Goal: Task Accomplishment & Management: Use online tool/utility

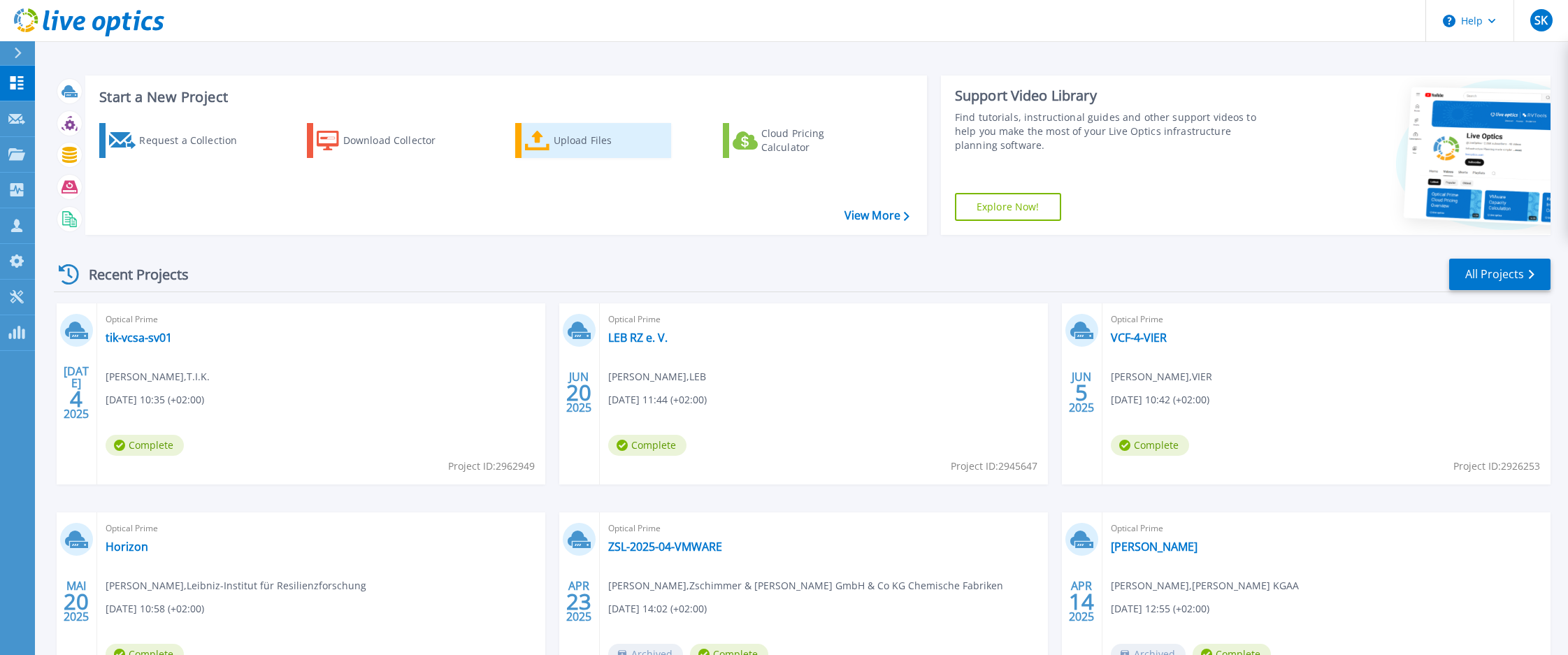
click at [598, 132] on div "Upload Files" at bounding box center [610, 141] width 112 height 28
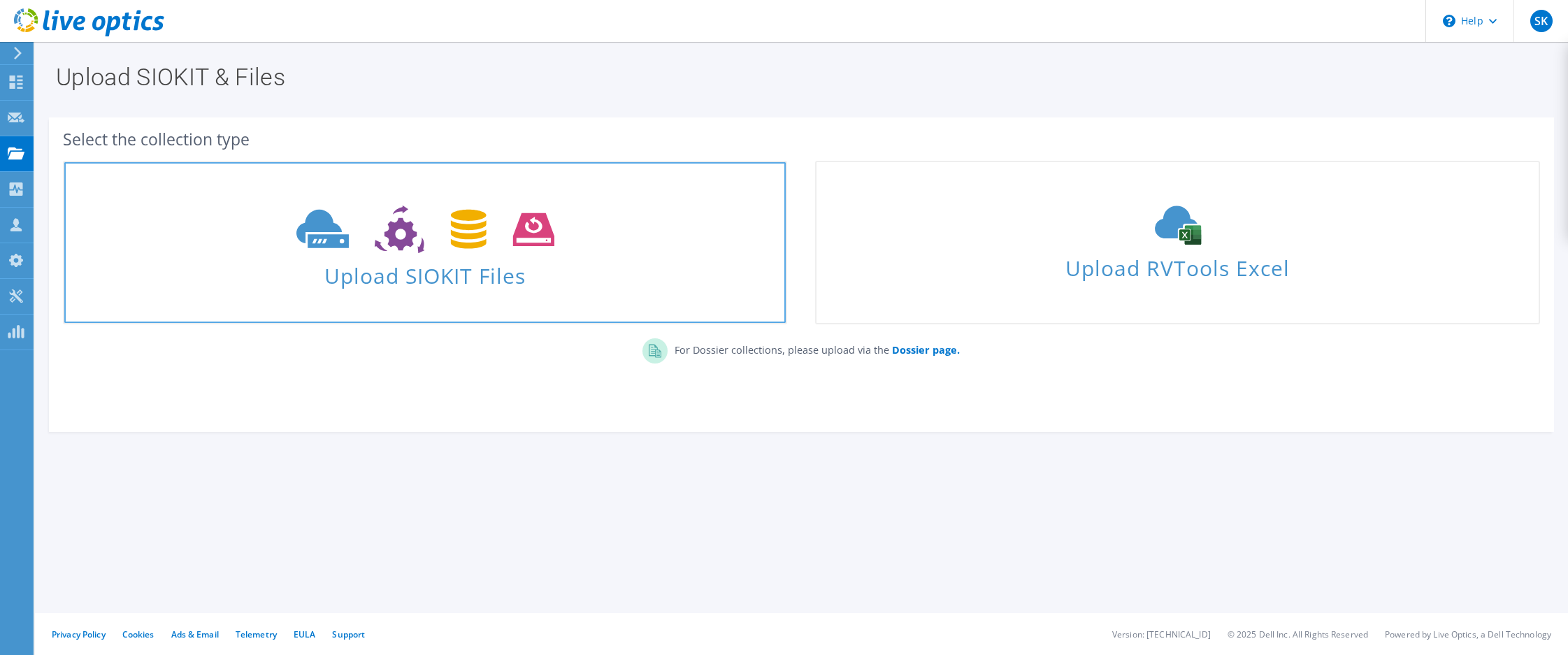
click at [446, 273] on span "Upload SIOKIT Files" at bounding box center [425, 271] width 722 height 30
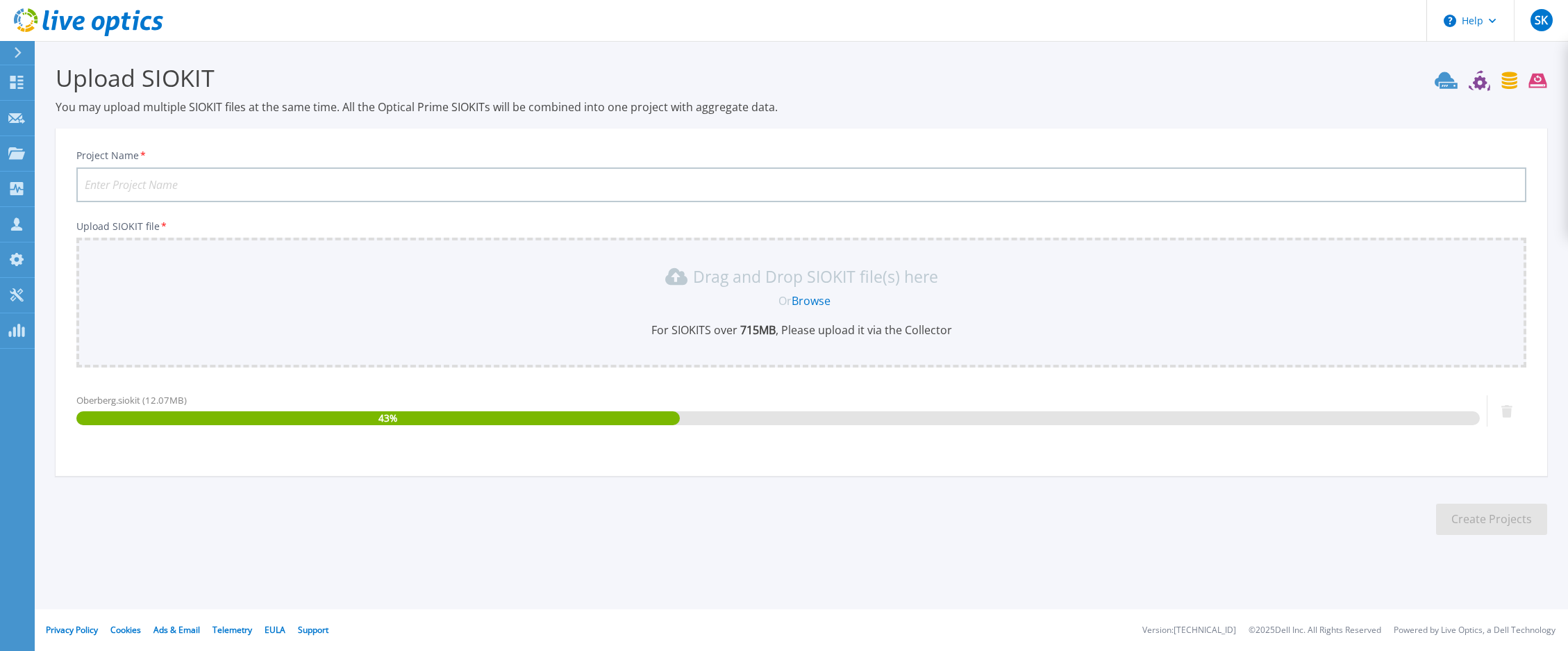
click at [143, 186] on input "Project Name *" at bounding box center [801, 185] width 1450 height 35
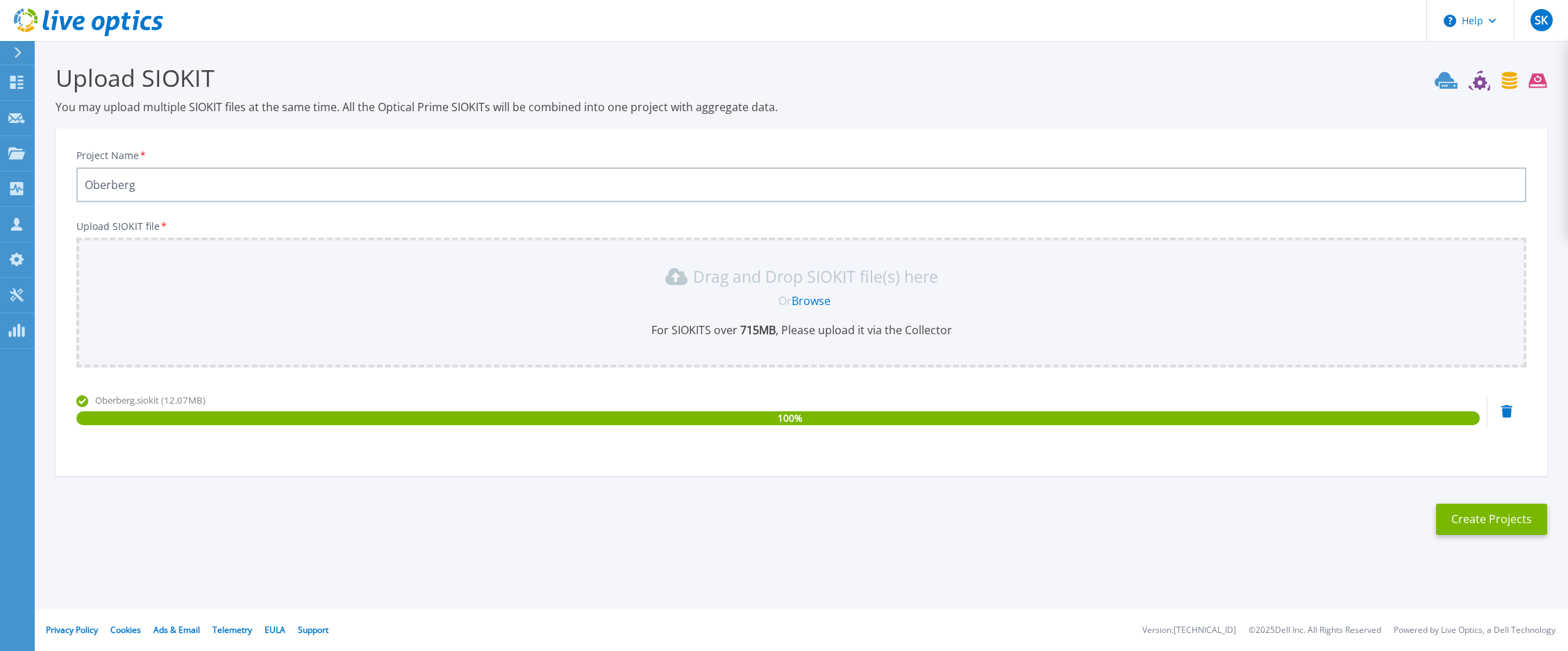
type input "Oberberg"
drag, startPoint x: 1002, startPoint y: 535, endPoint x: 1036, endPoint y: 538, distance: 34.1
click at [1006, 535] on section "Upload SIOKIT You may upload multiple SIOKIT files at the same time. All the Op…" at bounding box center [801, 304] width 1533 height 525
click at [1516, 521] on button "Create Projects" at bounding box center [1491, 519] width 111 height 31
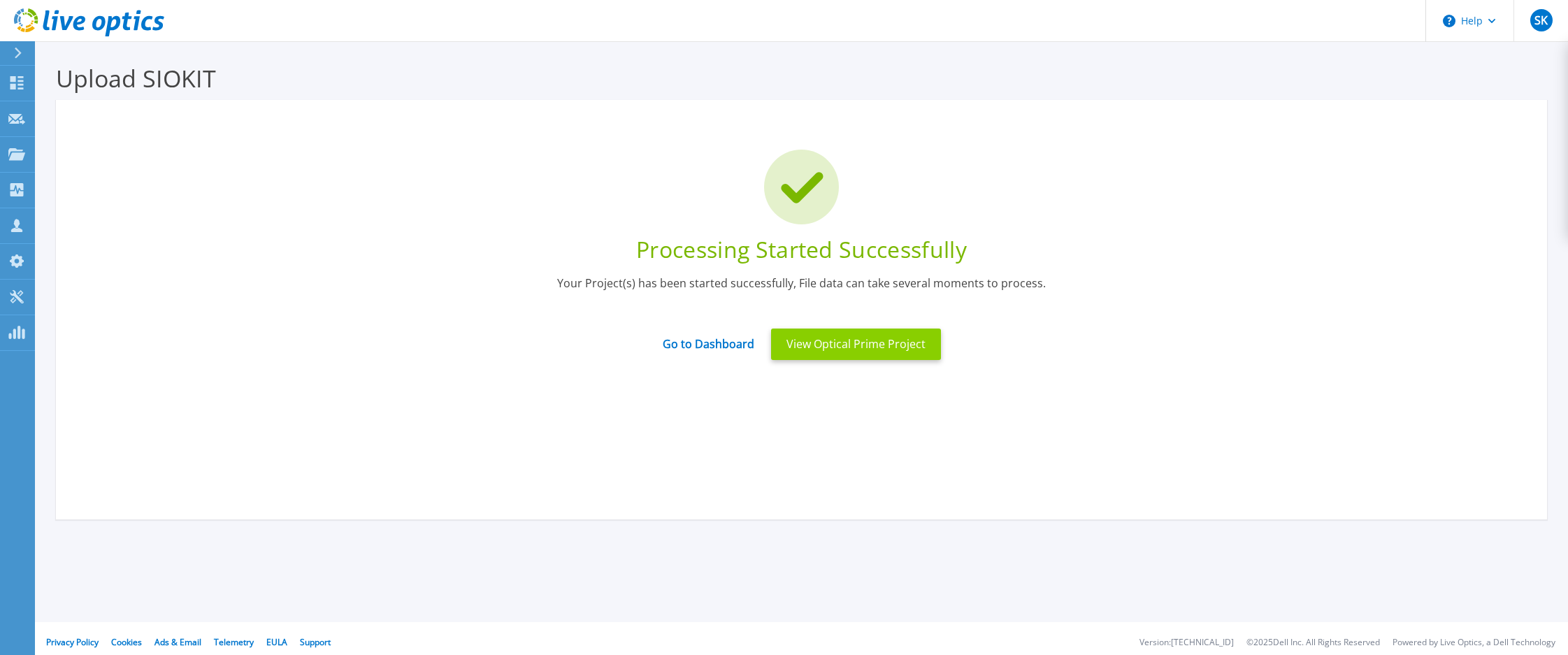
click at [818, 346] on button "View Optical Prime Project" at bounding box center [855, 344] width 170 height 32
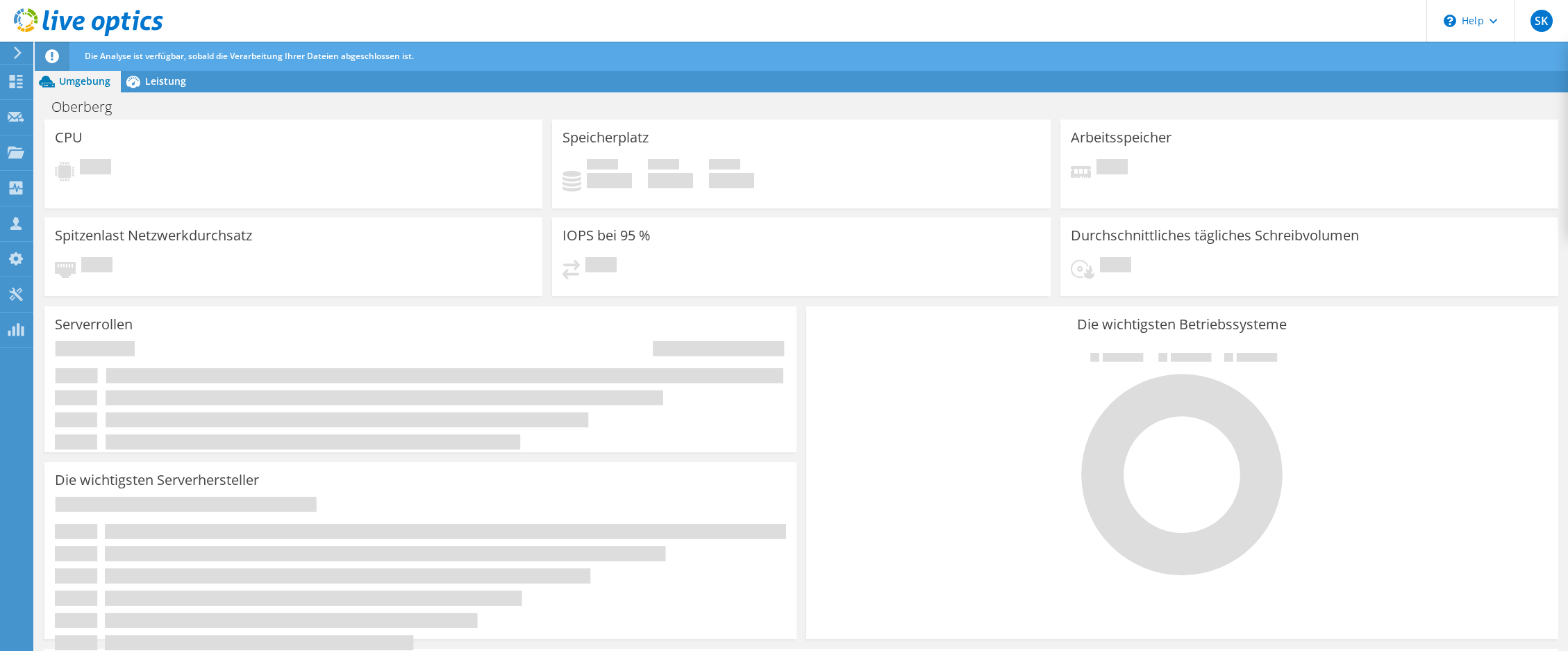
click at [340, 137] on div "CPU Ausstehend" at bounding box center [293, 164] width 498 height 89
click at [311, 169] on div "Ausstehend" at bounding box center [293, 171] width 477 height 26
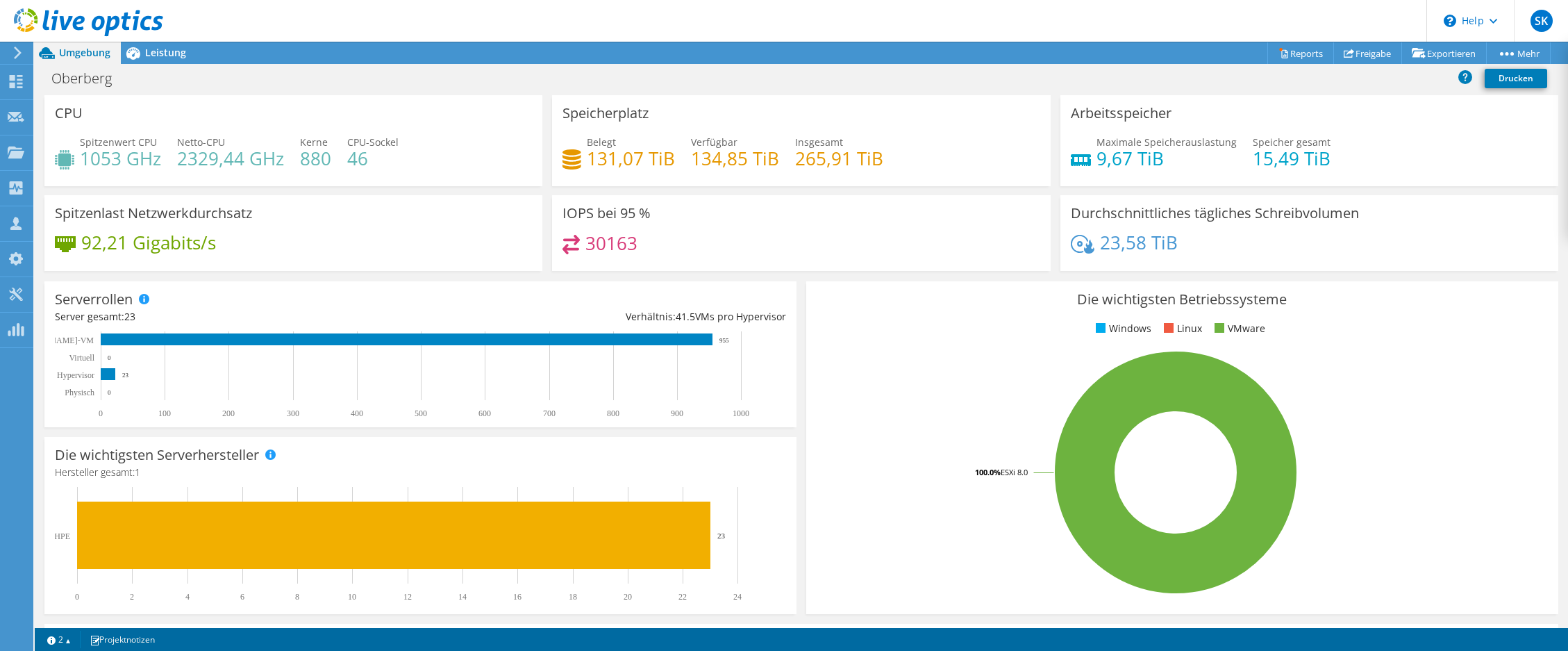
click at [301, 78] on div "Oberberg Drucken" at bounding box center [801, 78] width 1533 height 26
click at [1304, 53] on link "Reports" at bounding box center [1301, 53] width 67 height 22
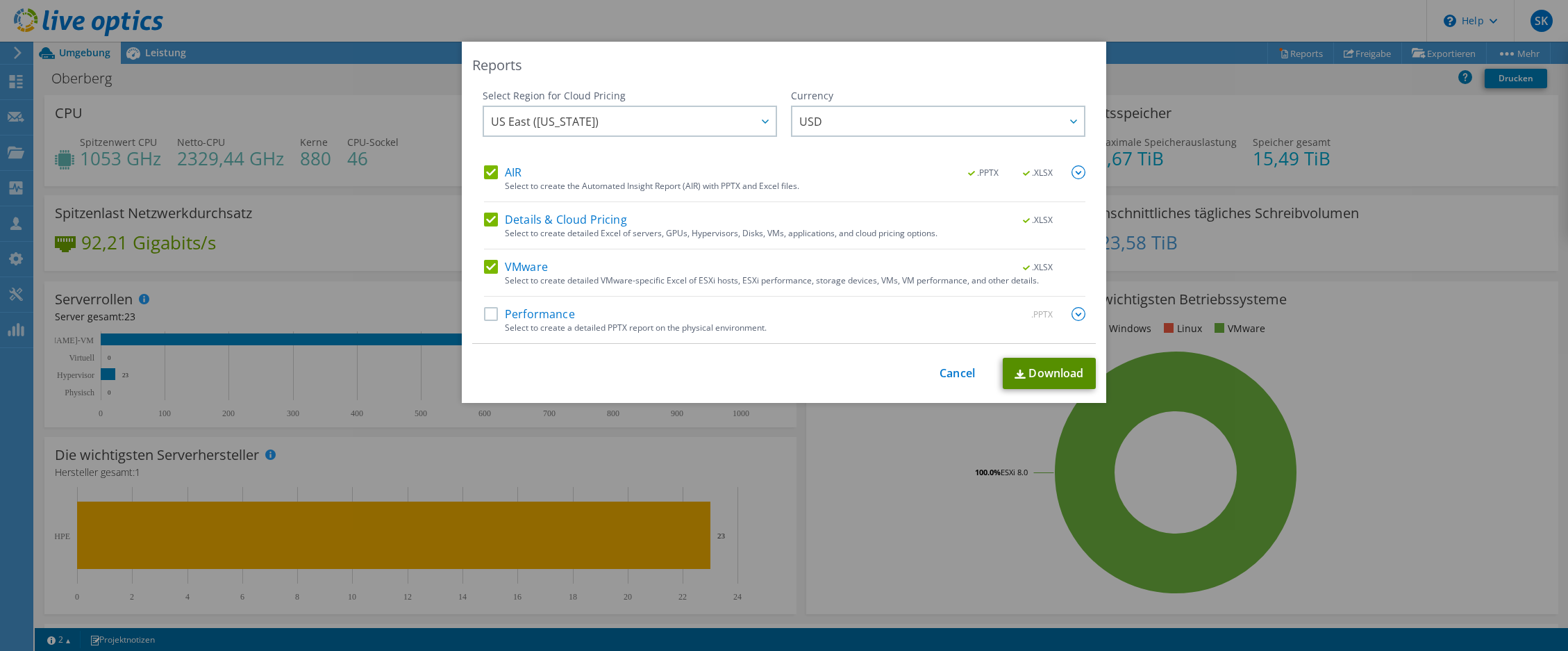
click at [1046, 379] on link "Download" at bounding box center [1050, 373] width 93 height 31
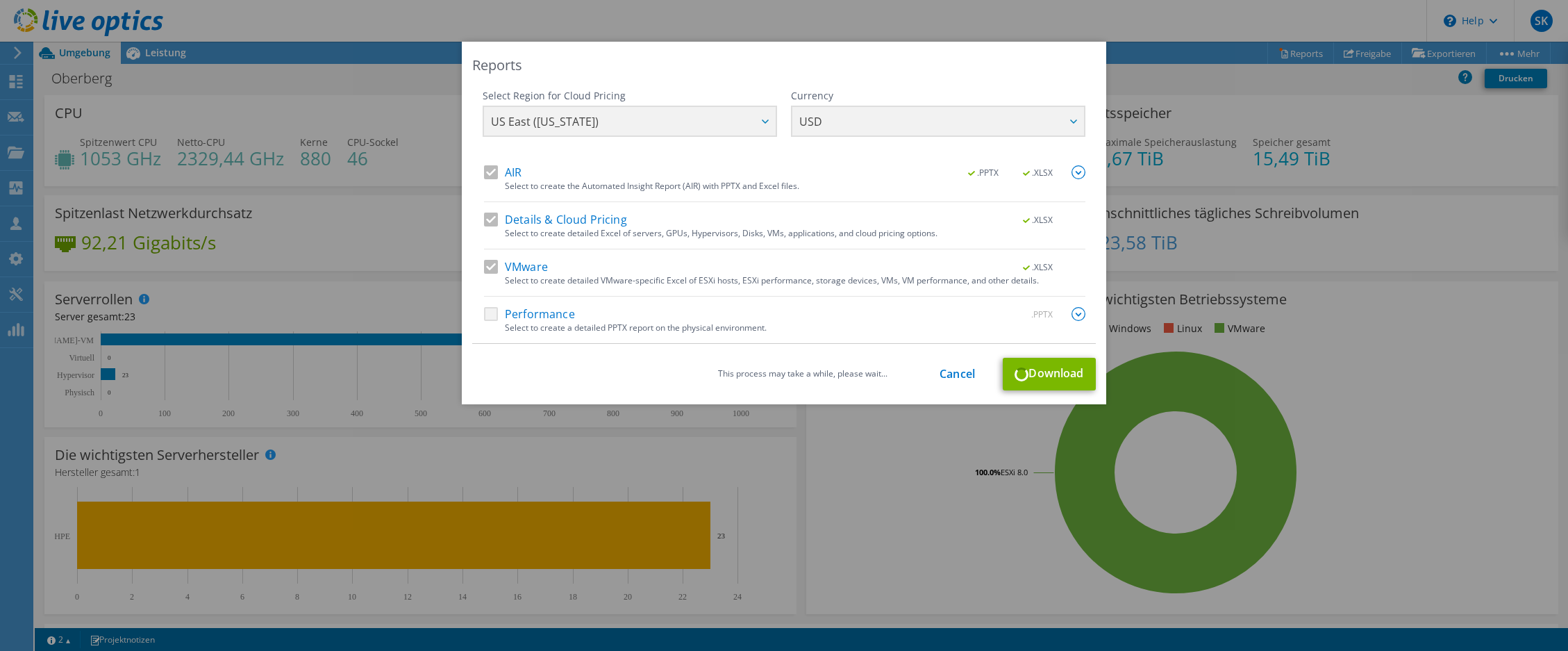
click at [338, 258] on div "Reports Select Region for Cloud Pricing Asia Pacific (Hong Kong) Asia Pacific (…" at bounding box center [784, 325] width 1568 height 567
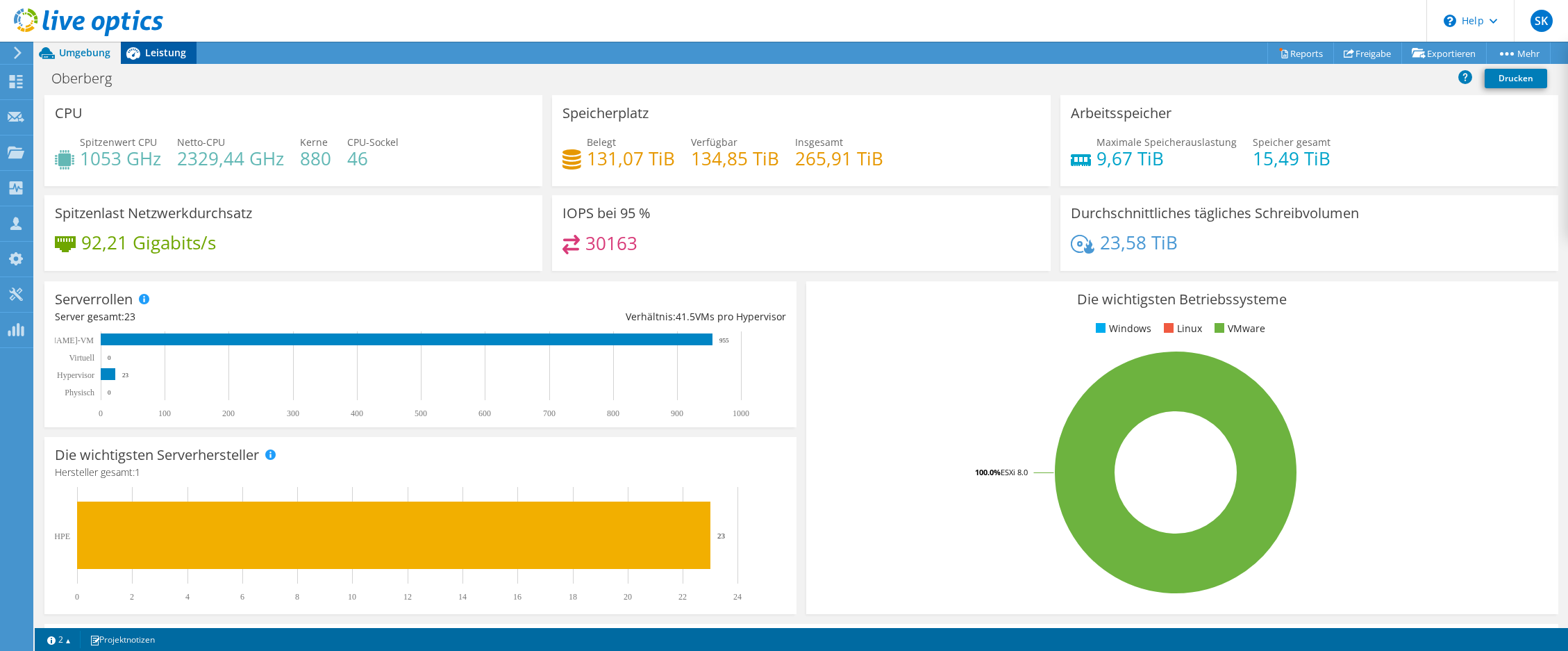
click at [171, 53] on span "Leistung" at bounding box center [165, 52] width 41 height 13
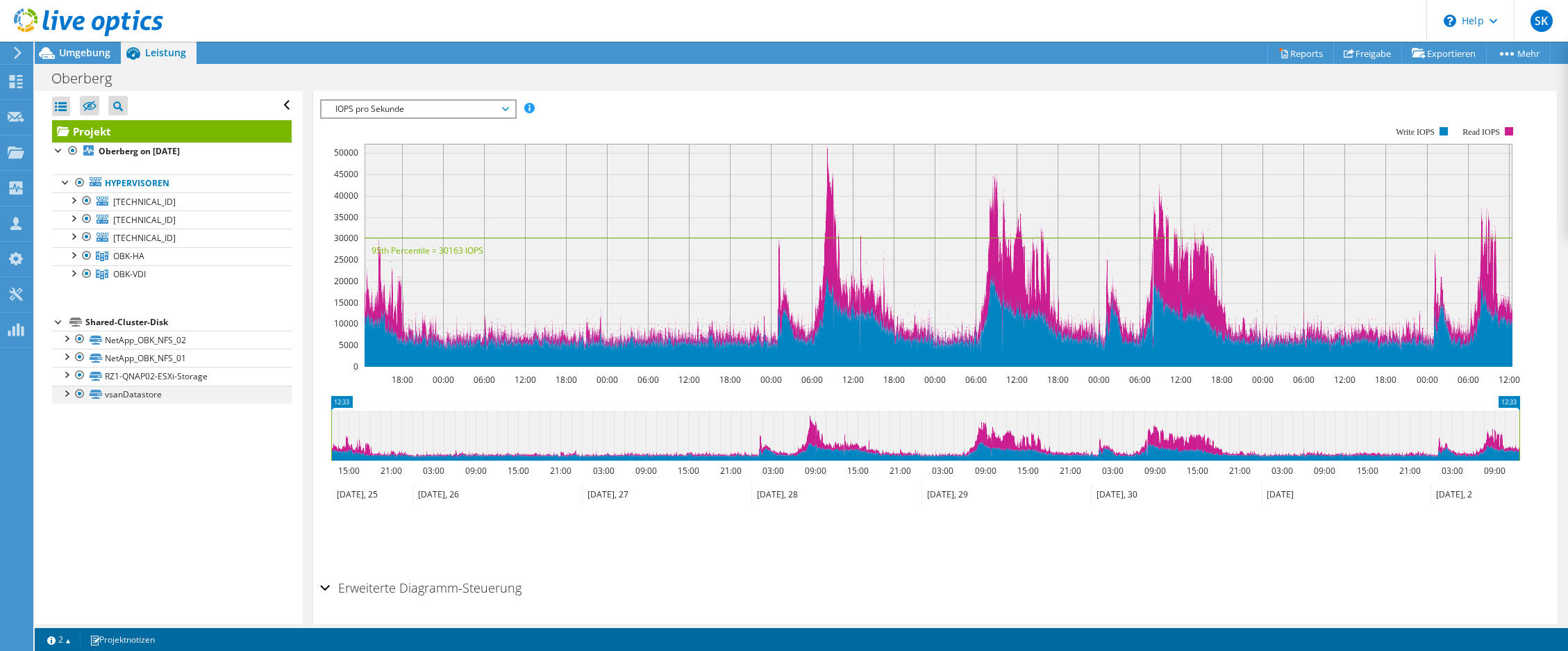
click at [70, 389] on div at bounding box center [66, 393] width 14 height 14
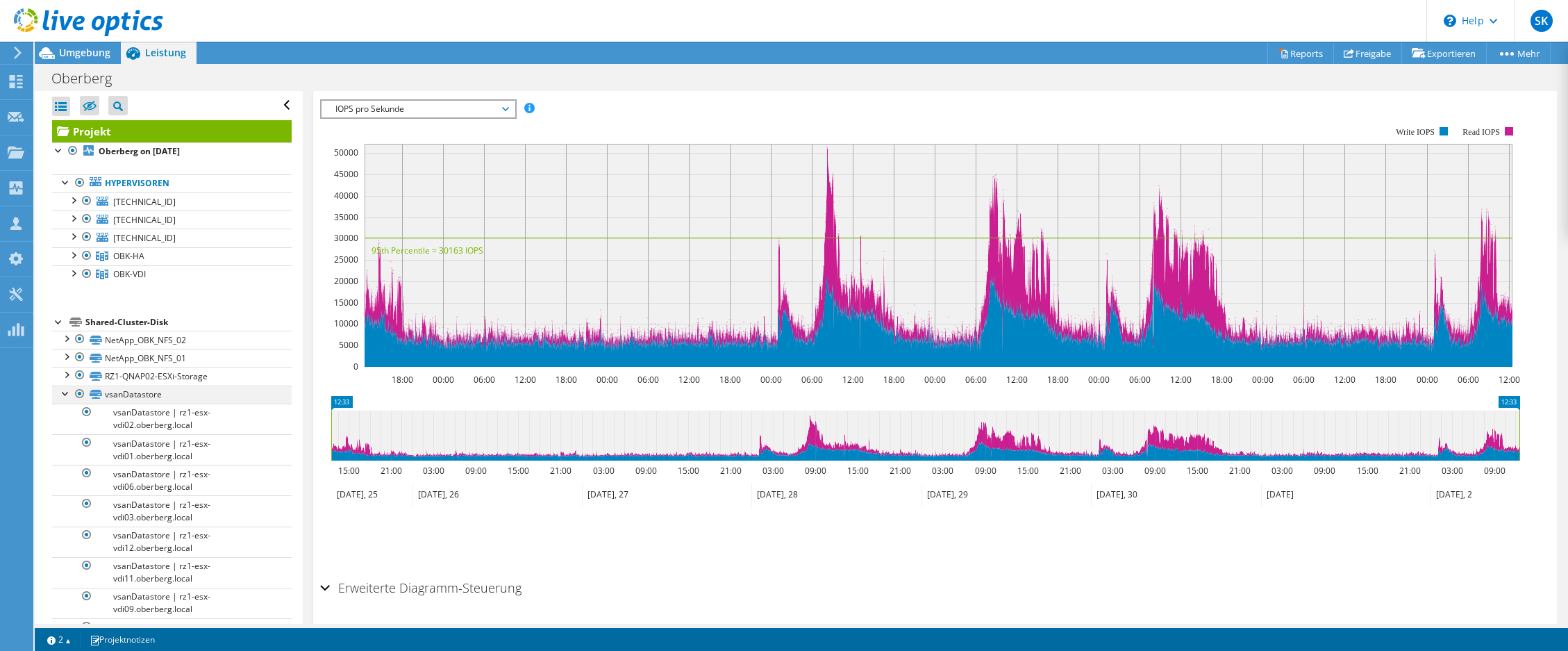
click at [70, 389] on div at bounding box center [66, 393] width 14 height 14
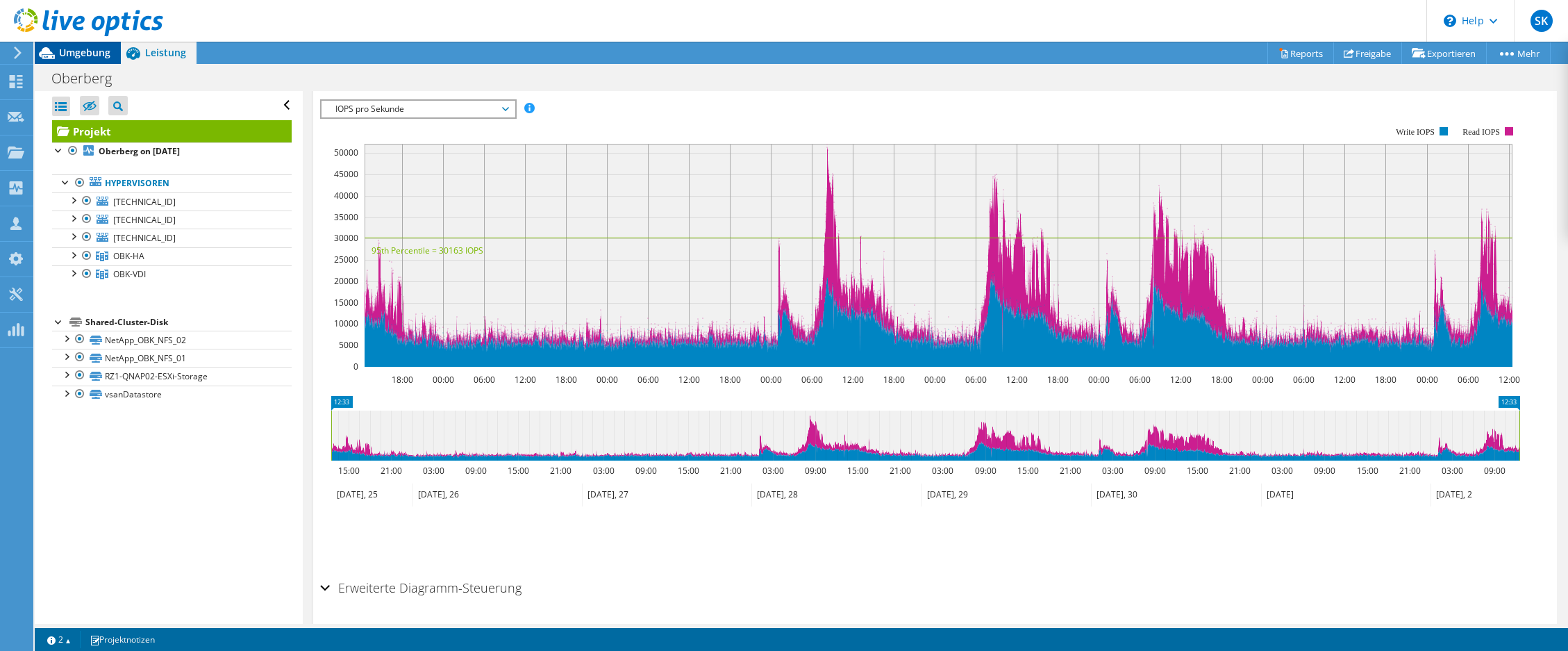
click at [89, 58] on span "Umgebung" at bounding box center [85, 52] width 52 height 13
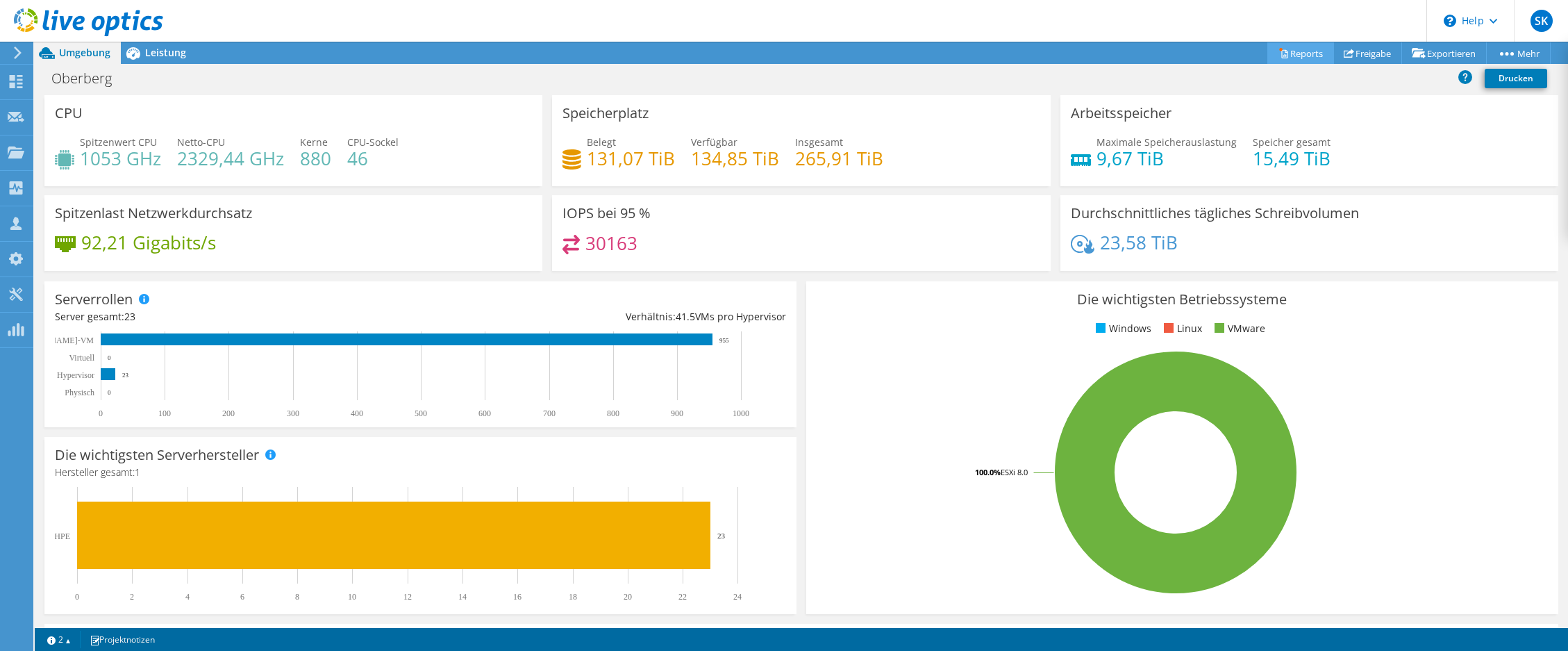
click at [1319, 52] on link "Reports" at bounding box center [1301, 53] width 67 height 22
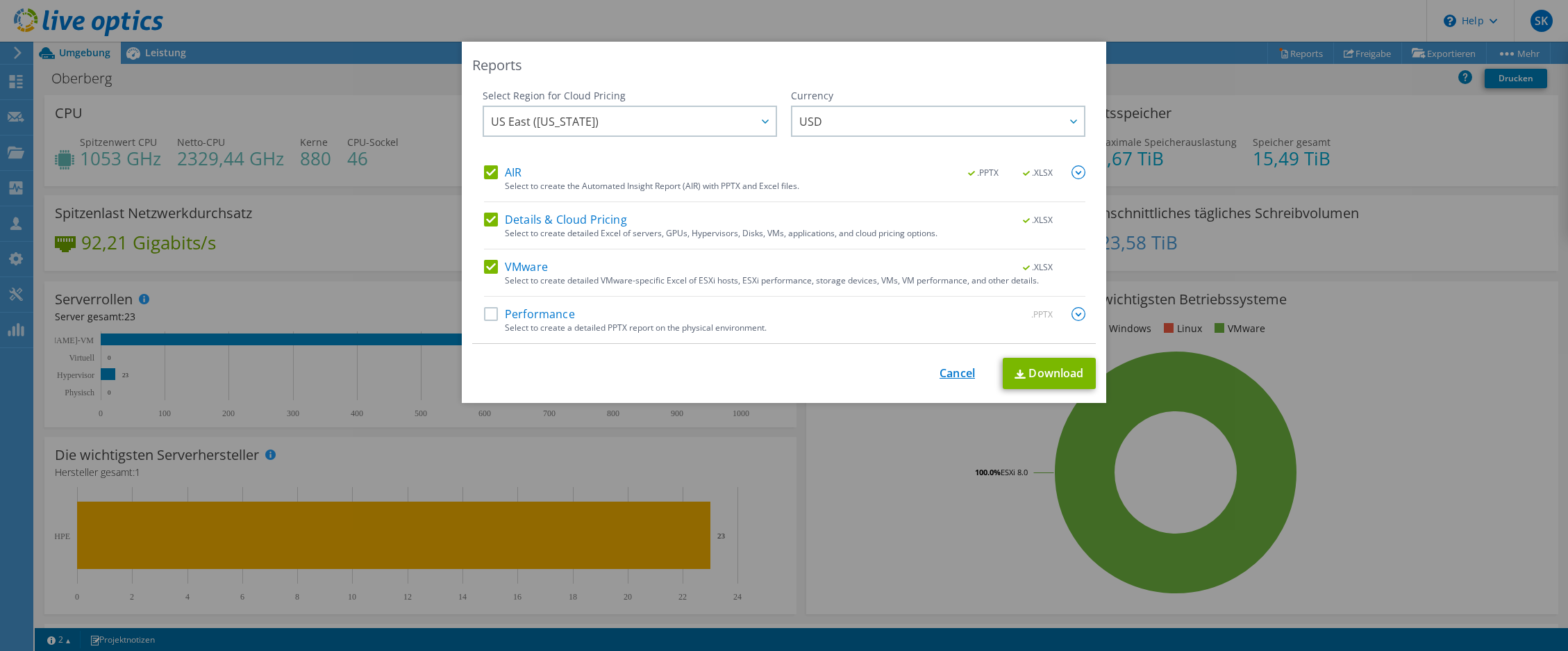
click at [946, 372] on link "Cancel" at bounding box center [957, 373] width 35 height 13
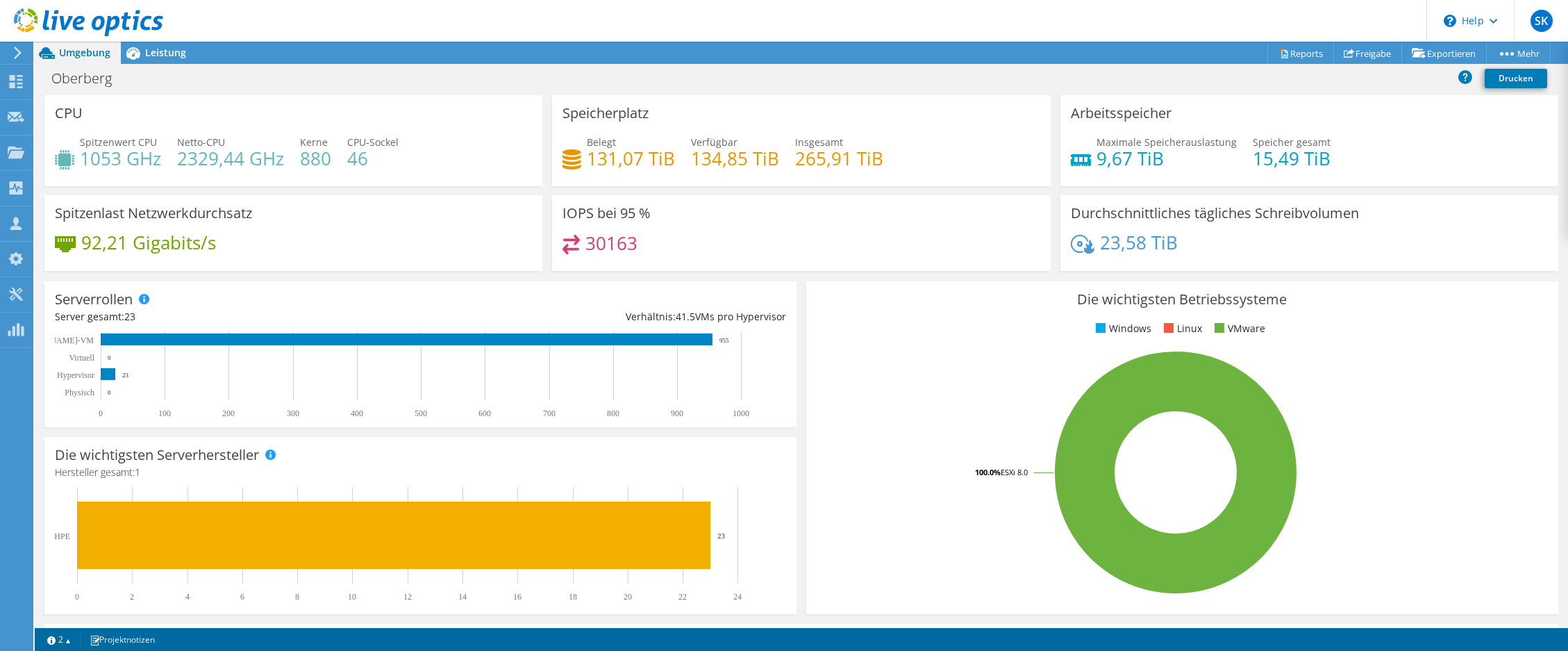
drag, startPoint x: 1528, startPoint y: 5, endPoint x: 1430, endPoint y: 369, distance: 377.0
click at [1427, 375] on rect at bounding box center [1175, 472] width 719 height 243
click at [104, 23] on use at bounding box center [88, 22] width 149 height 28
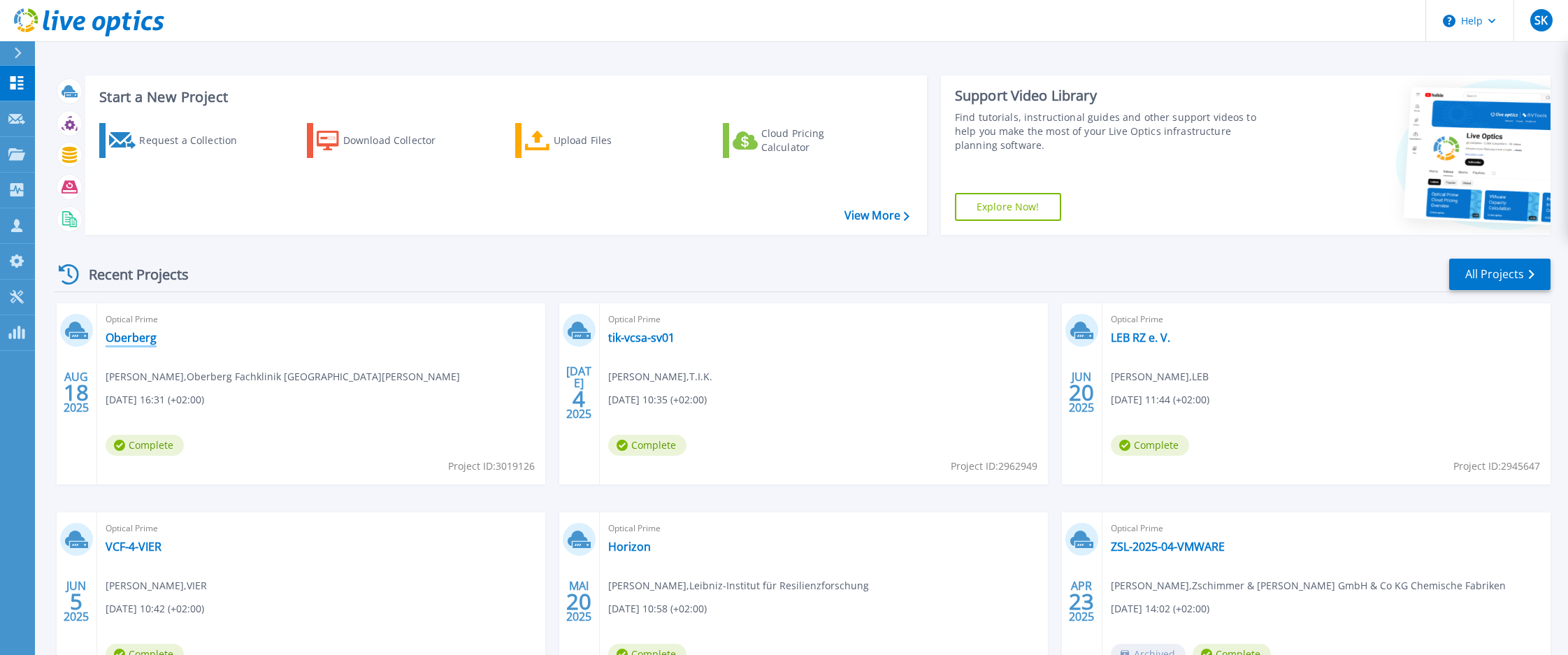
click at [137, 337] on link "Oberberg" at bounding box center [131, 338] width 51 height 14
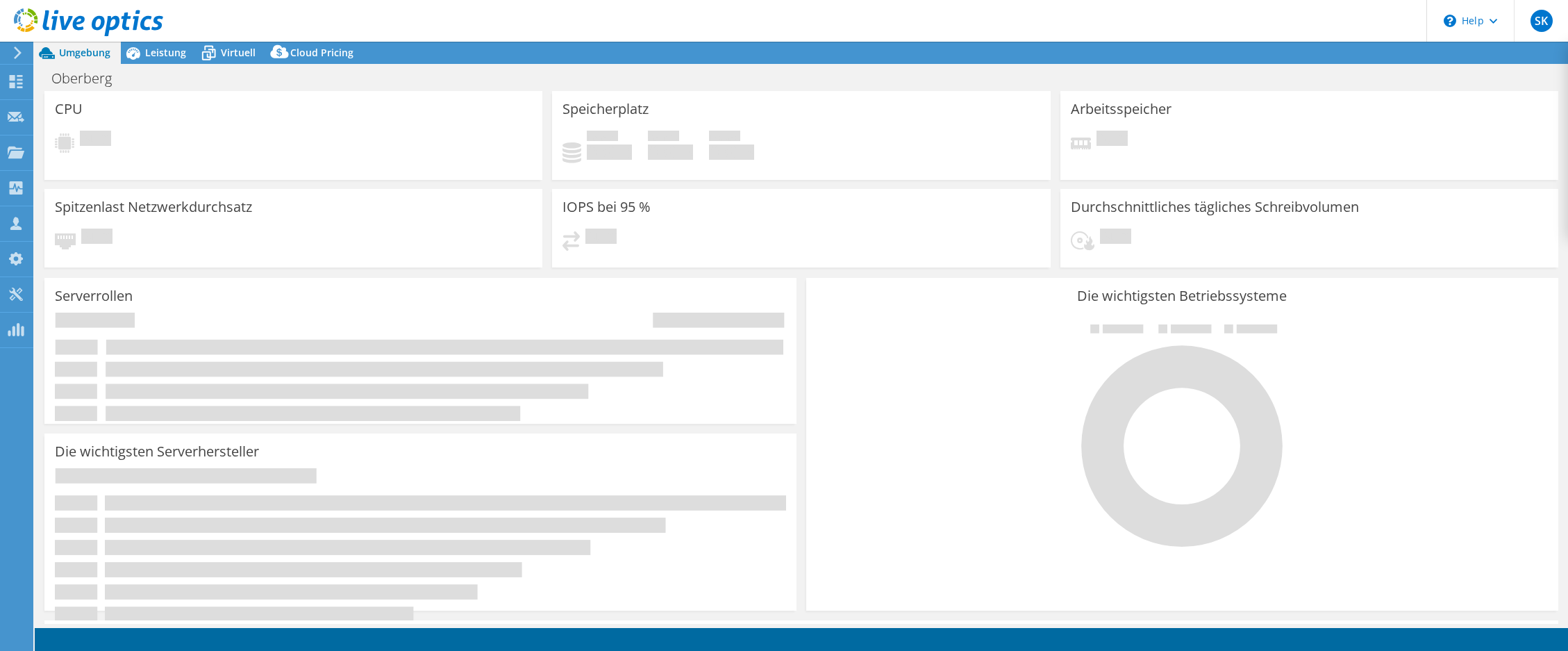
select select "USD"
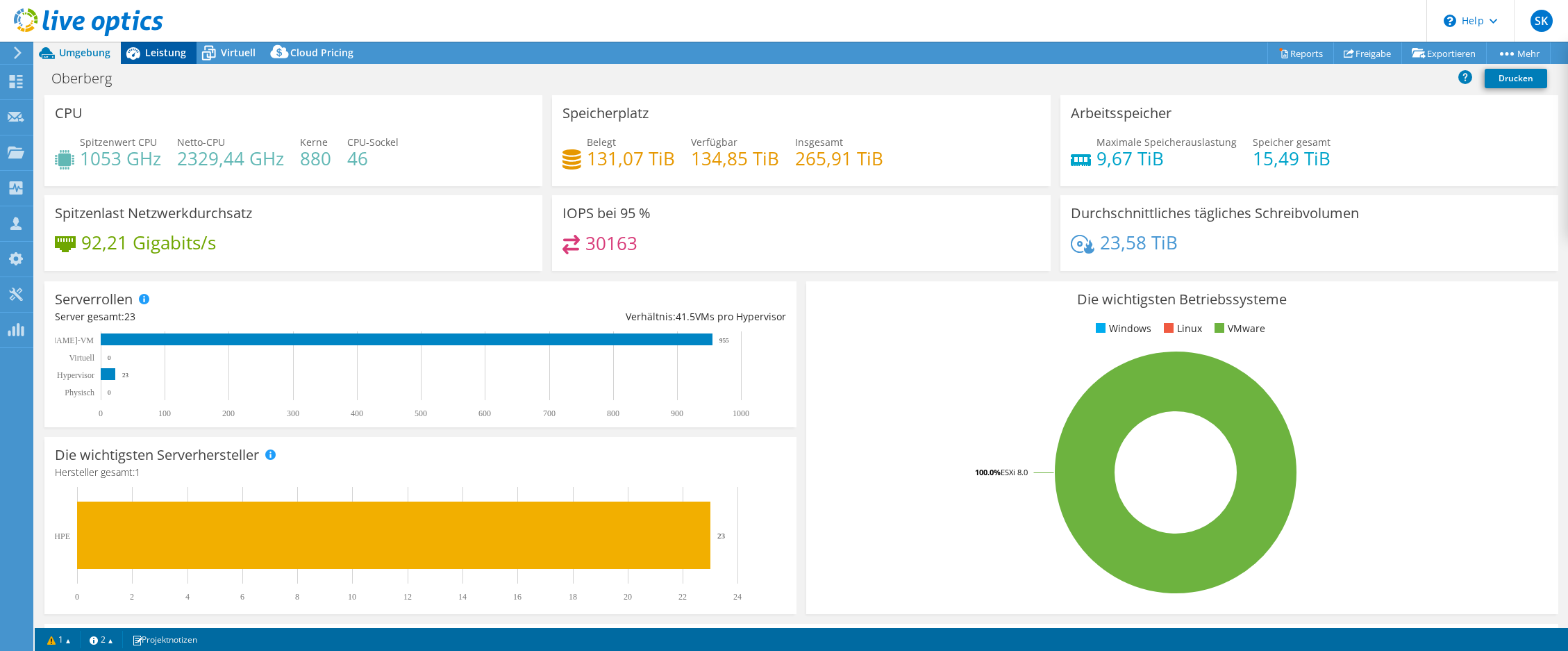
click at [157, 50] on span "Leistung" at bounding box center [165, 52] width 41 height 13
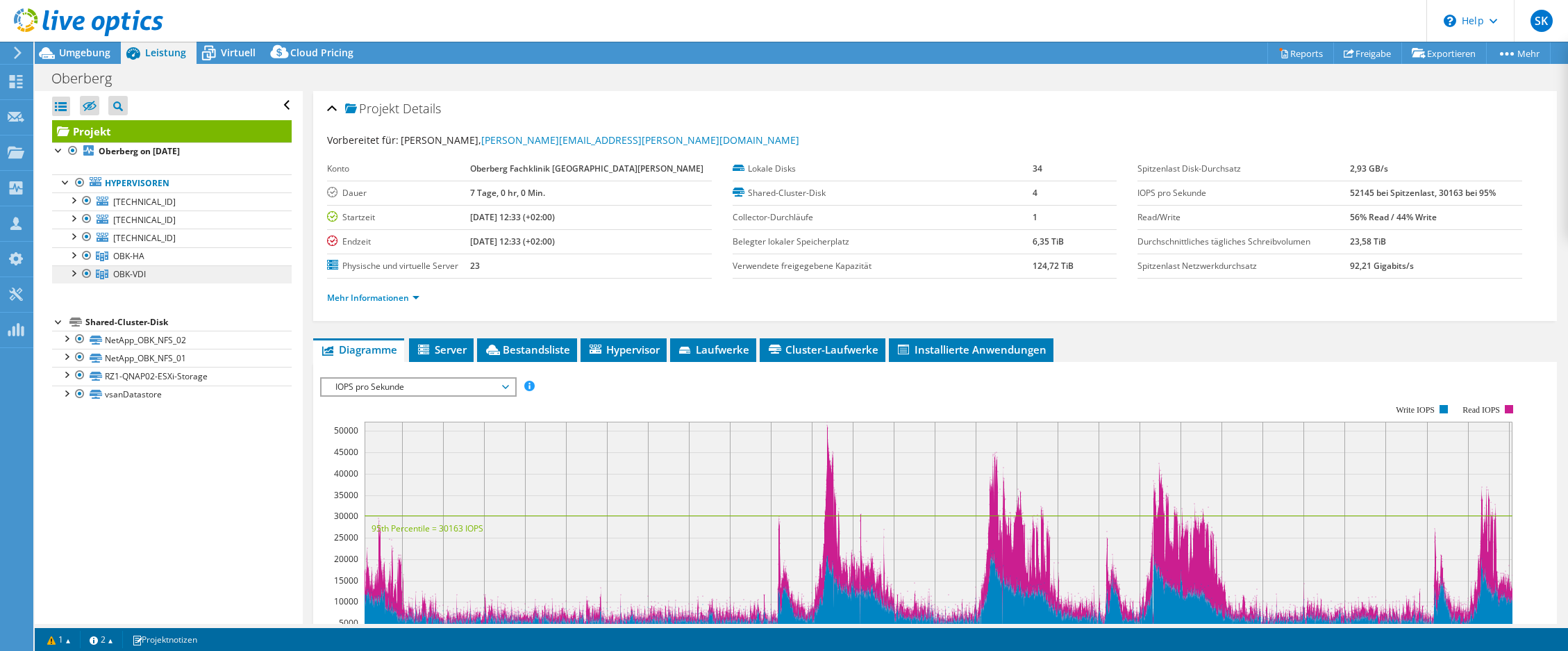
click at [64, 265] on link "OBK-VDI" at bounding box center [172, 256] width 239 height 18
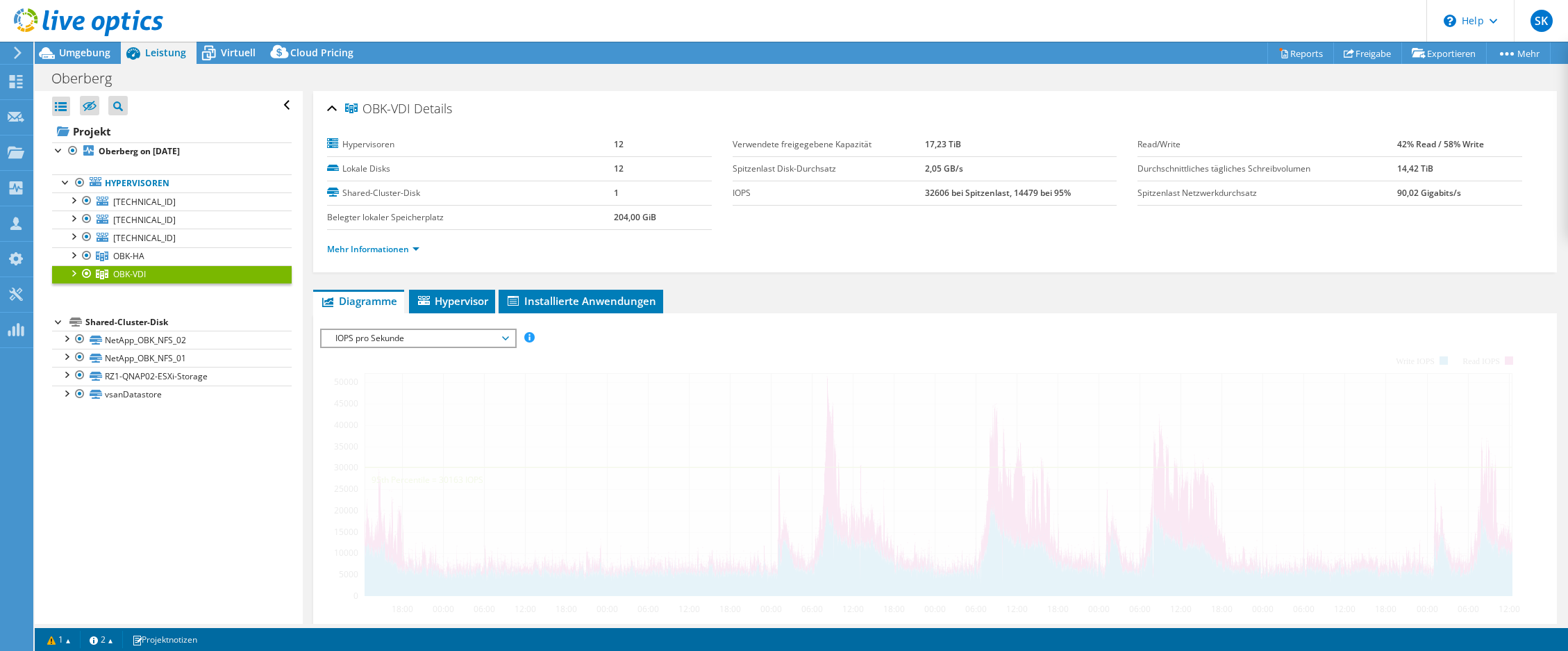
click at [69, 275] on div at bounding box center [73, 272] width 14 height 14
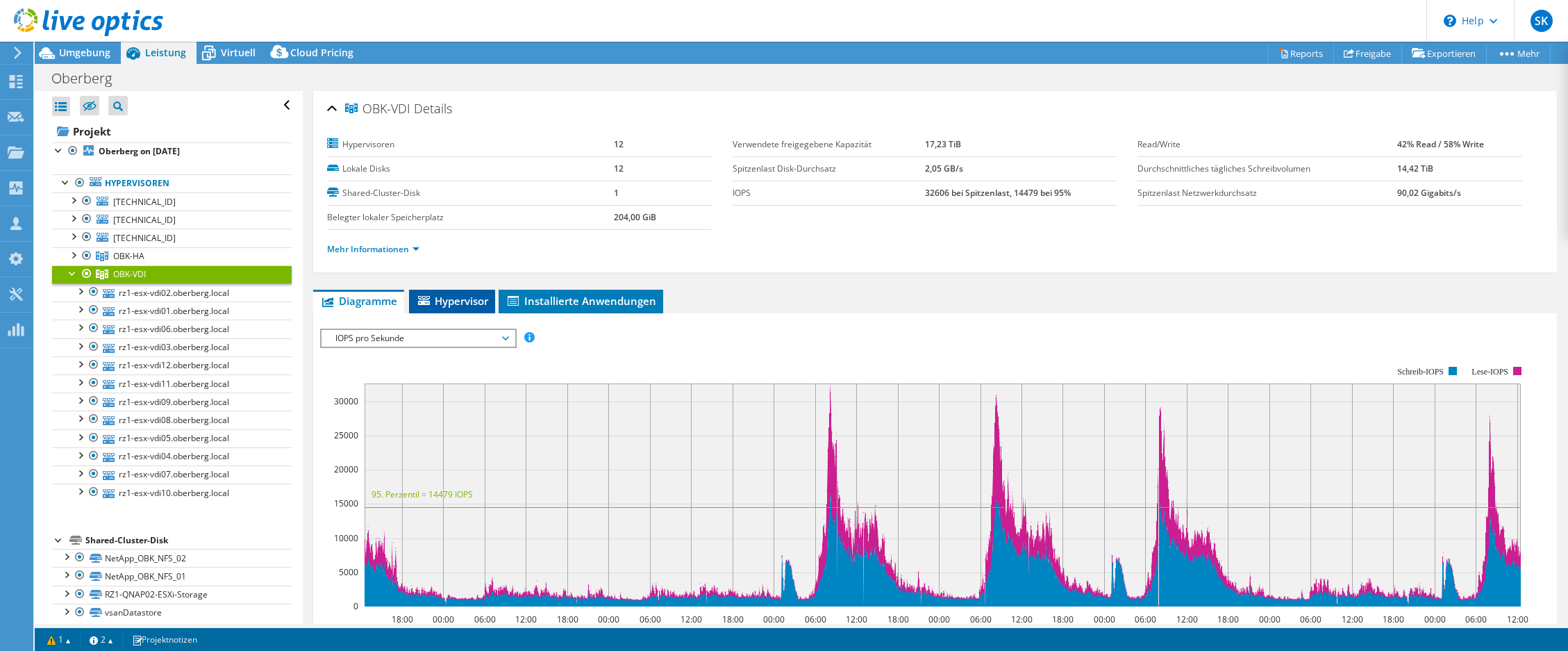
click at [464, 306] on span "Hypervisor" at bounding box center [452, 301] width 72 height 14
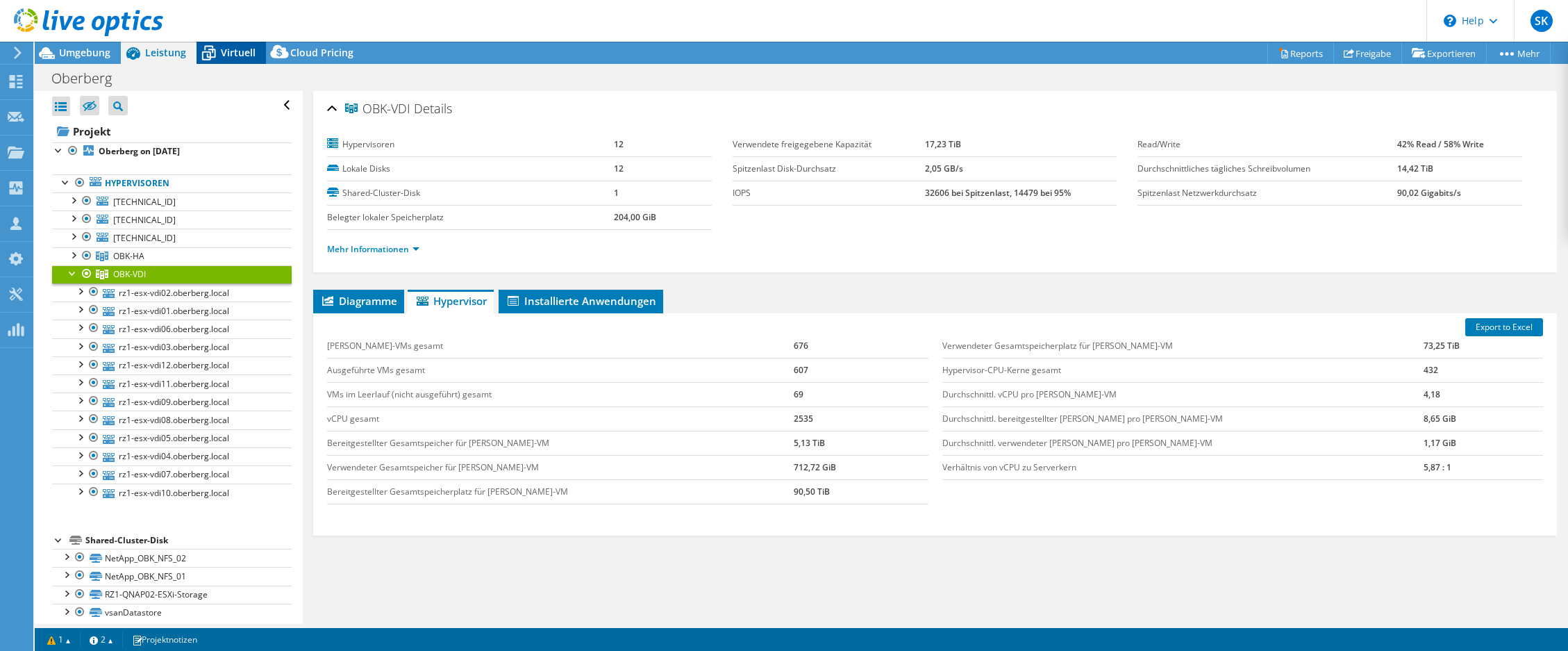
click at [214, 52] on icon at bounding box center [209, 54] width 14 height 11
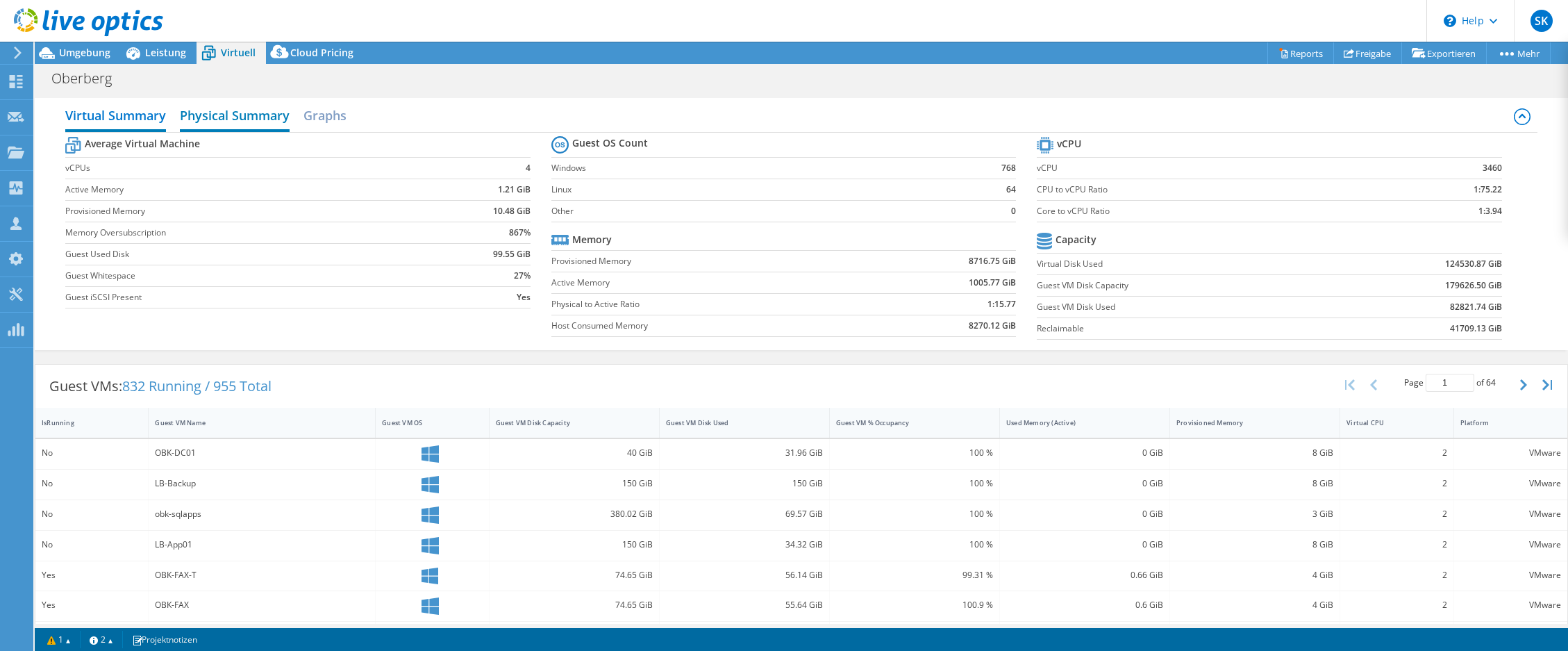
click at [219, 116] on h2 "Physical Summary" at bounding box center [235, 117] width 110 height 31
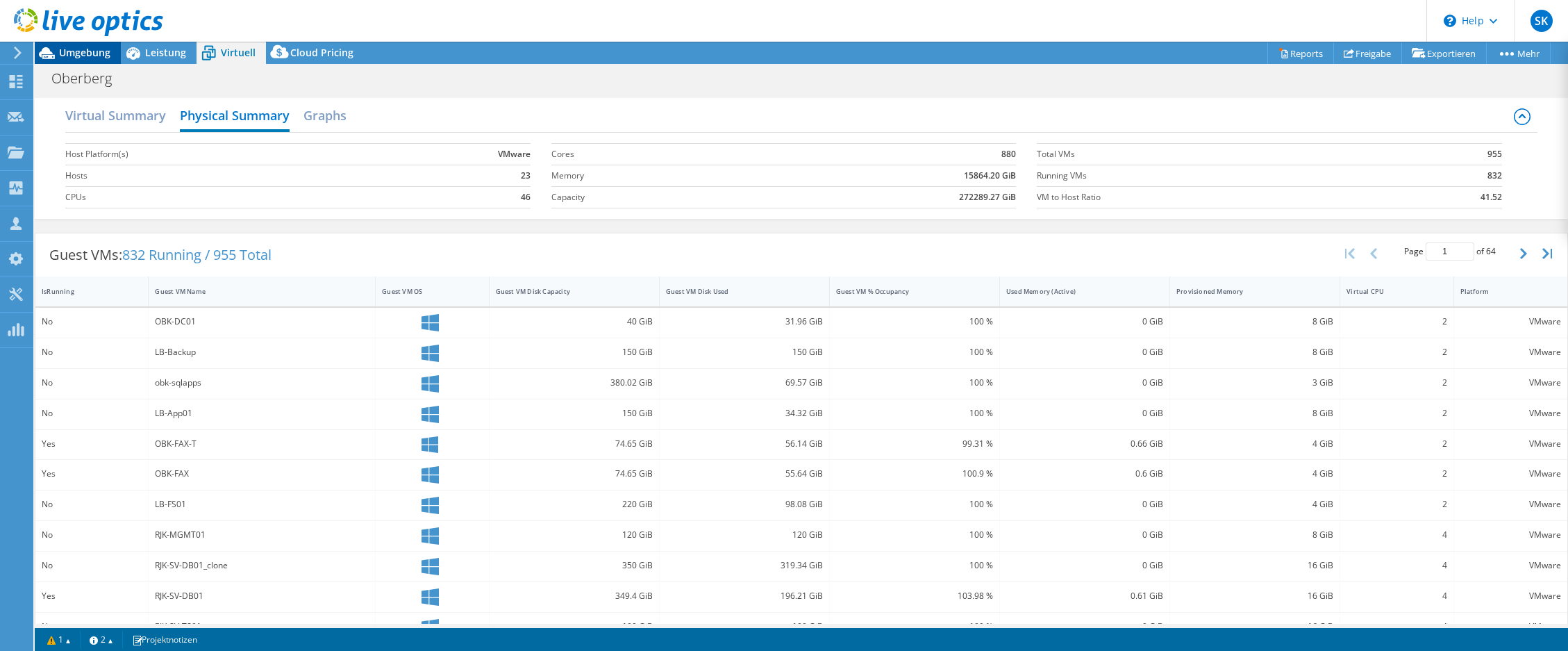
click at [75, 61] on div "Umgebung" at bounding box center [78, 53] width 86 height 22
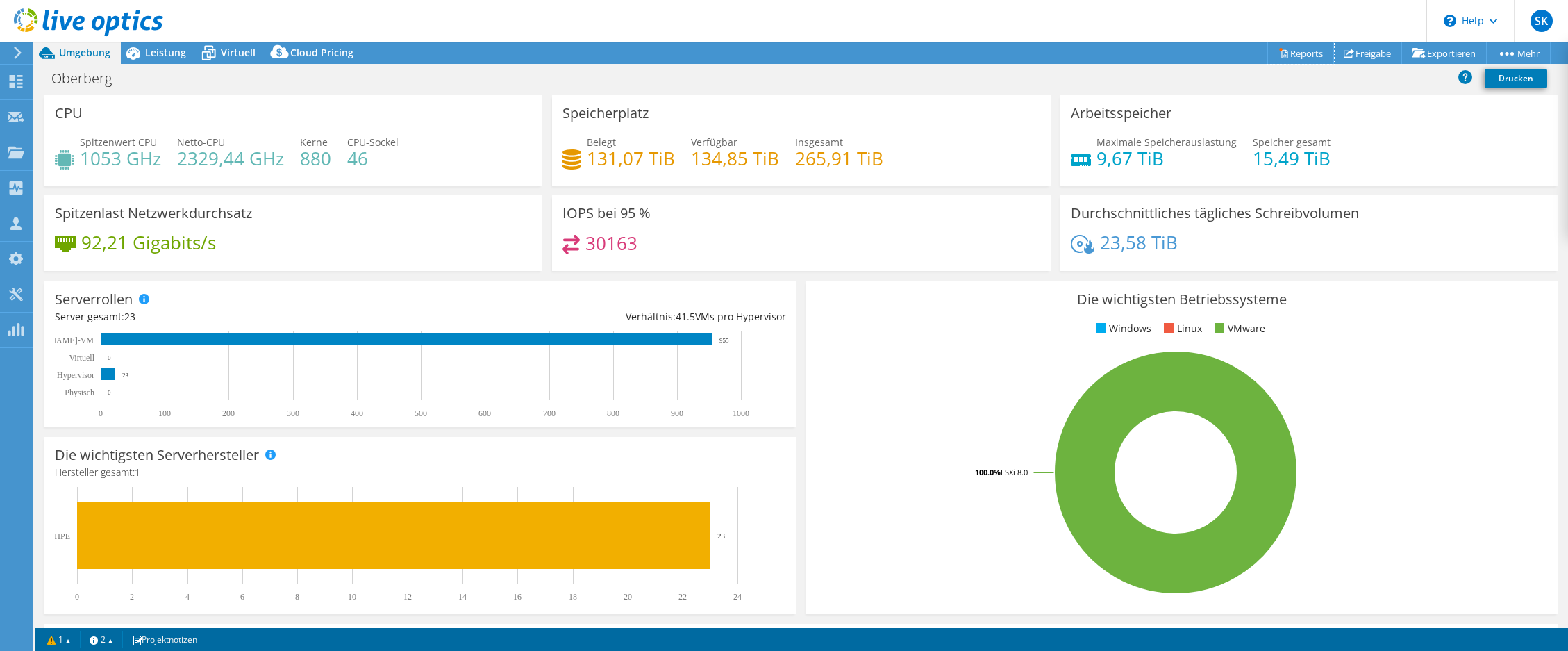
click at [1278, 54] on icon at bounding box center [1283, 53] width 10 height 10
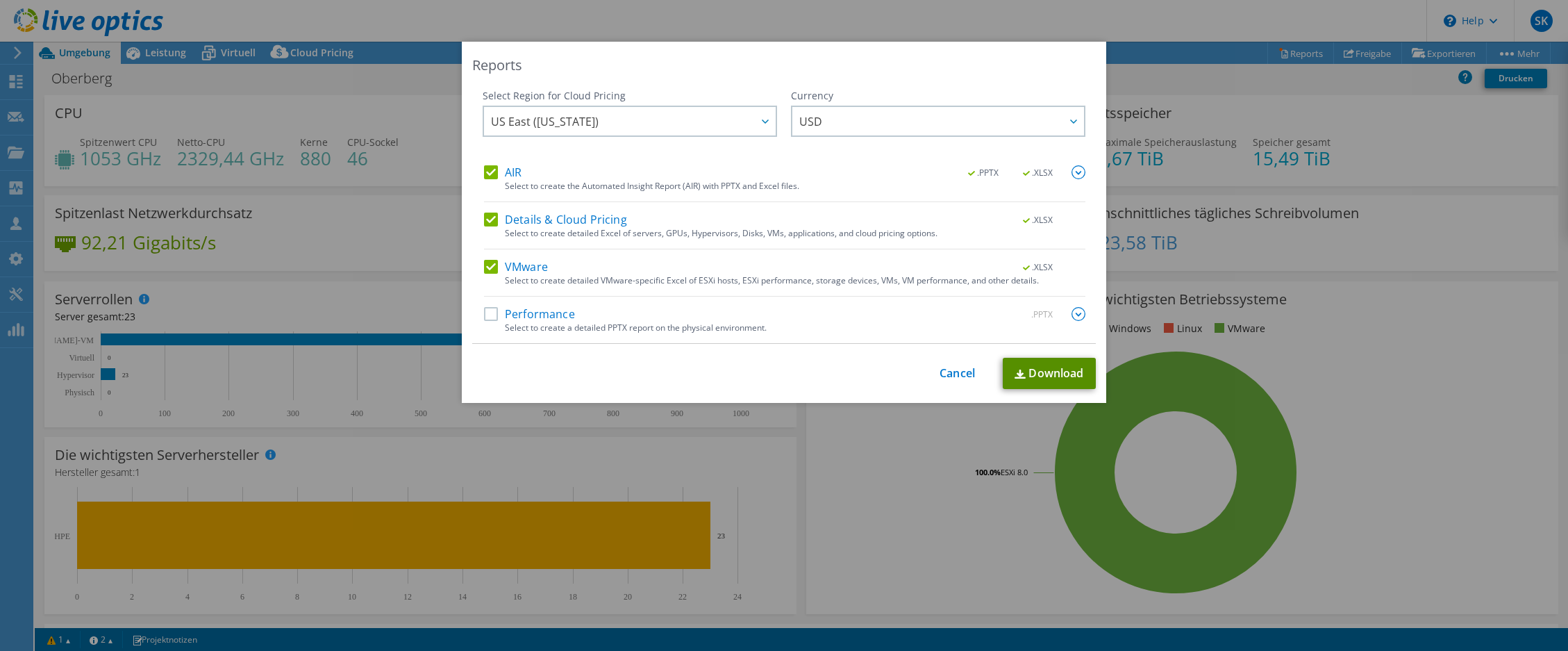
click at [1040, 372] on link "Download" at bounding box center [1050, 373] width 93 height 31
